Goal: Transaction & Acquisition: Purchase product/service

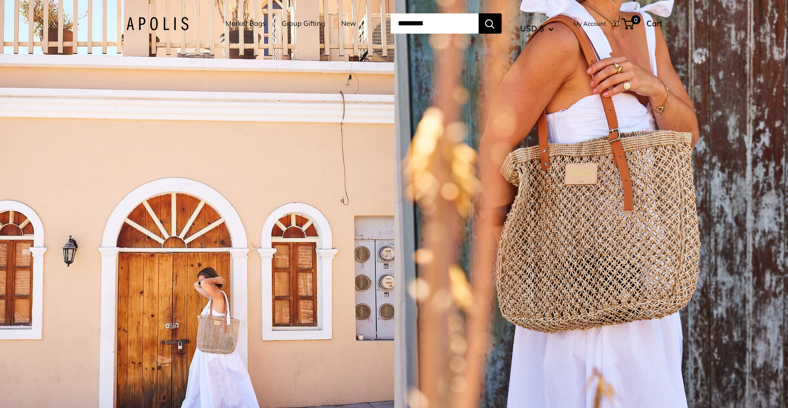
click at [248, 24] on link "Market Bags" at bounding box center [245, 23] width 40 height 13
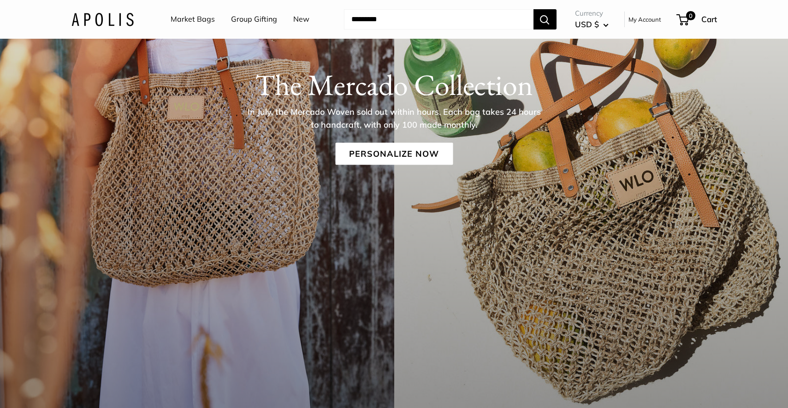
scroll to position [187, 0]
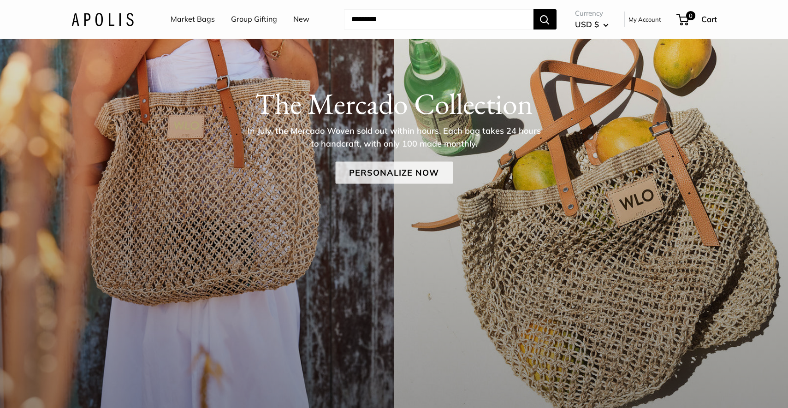
click at [388, 172] on link "Personalize Now" at bounding box center [394, 172] width 118 height 22
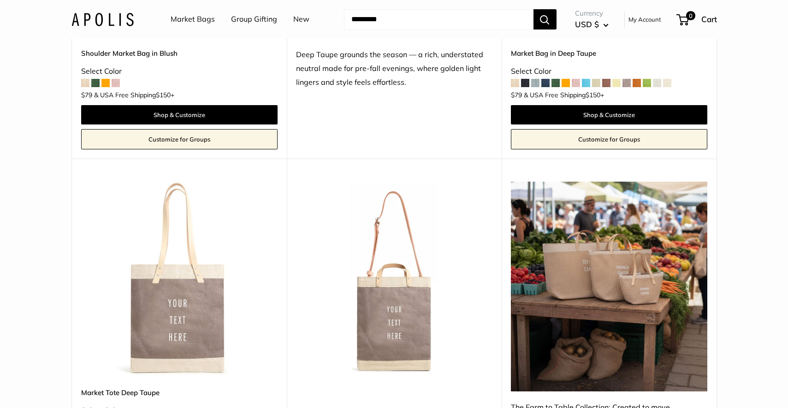
scroll to position [2422, 0]
